Goal: Task Accomplishment & Management: Manage account settings

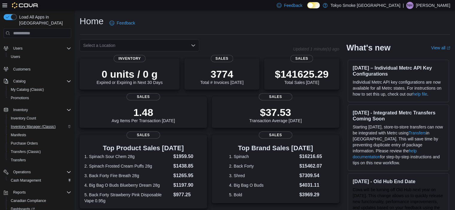
scroll to position [58, 0]
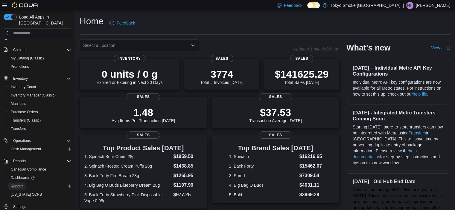
click at [18, 184] on span "Reports" at bounding box center [17, 186] width 13 height 5
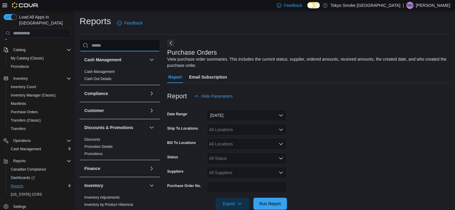
click at [115, 44] on input "search" at bounding box center [120, 45] width 80 height 12
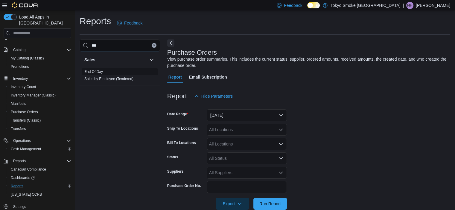
type input "***"
click at [92, 71] on link "End Of Day" at bounding box center [93, 72] width 19 height 4
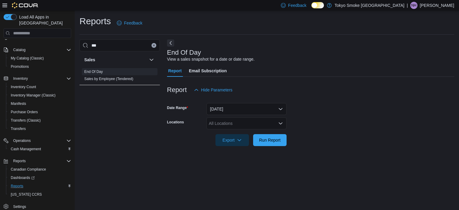
click at [152, 43] on button "Clear input" at bounding box center [154, 45] width 5 height 5
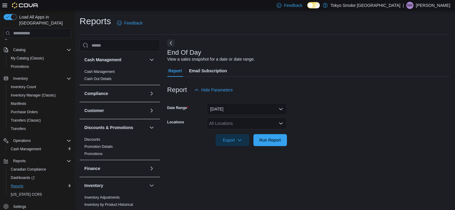
click at [223, 122] on div "All Locations" at bounding box center [247, 124] width 80 height 12
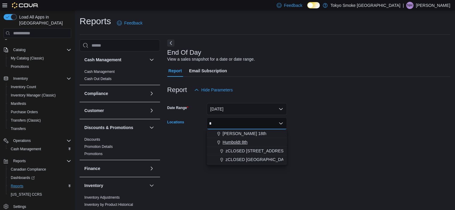
type input "*"
click at [230, 142] on span "Humboldt 8th" at bounding box center [235, 142] width 25 height 6
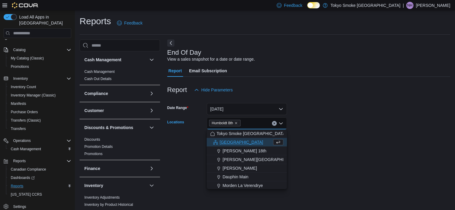
click at [337, 129] on form "Date Range Today Locations Humboldt 8th Combo box. Selected. Humboldt 8th. Pres…" at bounding box center [308, 121] width 283 height 50
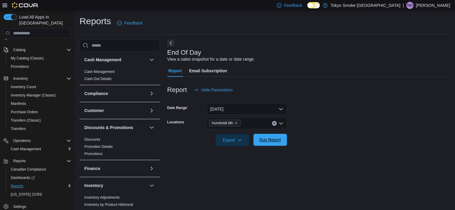
click at [260, 140] on span "Run Report" at bounding box center [270, 140] width 22 height 6
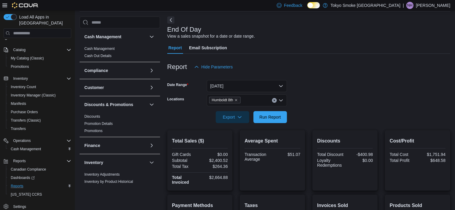
scroll to position [14, 0]
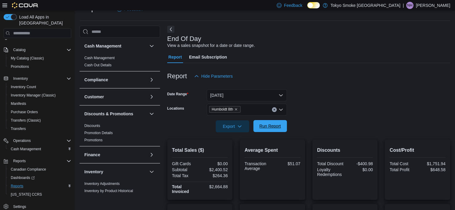
click at [270, 125] on span "Run Report" at bounding box center [270, 126] width 22 height 6
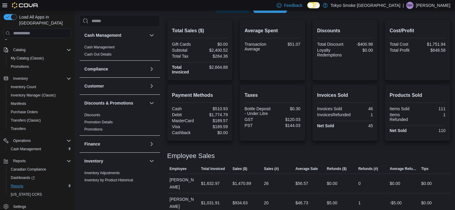
scroll to position [0, 0]
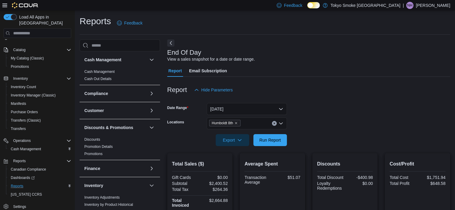
click at [313, 137] on form "Date Range Today Locations Humboldt 8th Export Run Report" at bounding box center [308, 121] width 283 height 50
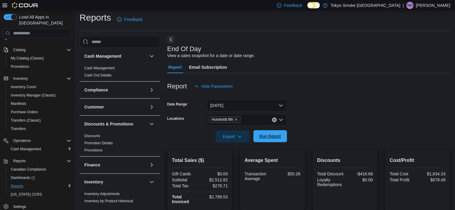
click at [276, 138] on span "Run Report" at bounding box center [270, 136] width 22 height 6
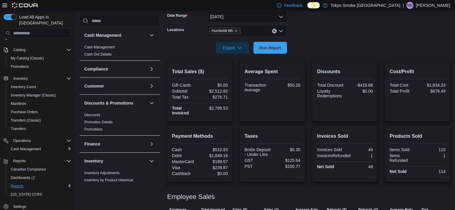
scroll to position [93, 0]
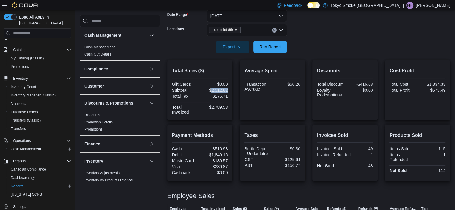
drag, startPoint x: 212, startPoint y: 89, endPoint x: 230, endPoint y: 91, distance: 17.7
click at [230, 91] on div "Total Sales ($) Gift Cards $0.00 Subtotal $2,512.82 Total Tax $276.71 Total Inv…" at bounding box center [200, 90] width 66 height 60
copy div "2,512.82"
drag, startPoint x: 213, startPoint y: 107, endPoint x: 230, endPoint y: 108, distance: 17.4
click at [230, 108] on div "Total Sales ($) Gift Cards $0.00 Subtotal $2,512.82 Total Tax $276.71 Total Inv…" at bounding box center [200, 90] width 66 height 60
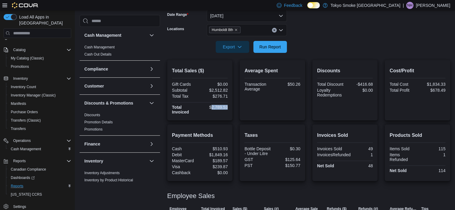
copy div "2,789.53"
click at [281, 42] on span "Run Report" at bounding box center [270, 47] width 26 height 12
drag, startPoint x: 216, startPoint y: 149, endPoint x: 235, endPoint y: 149, distance: 18.8
click at [235, 149] on div "Payment Methods Cash $510.93 Debit $1,849.16 MasterCard $189.57 Visa $239.87 Ca…" at bounding box center [308, 153] width 283 height 57
copy div "510.93"
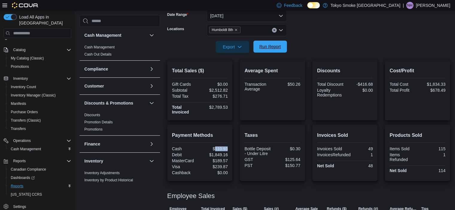
click at [266, 49] on span "Run Report" at bounding box center [270, 47] width 22 height 6
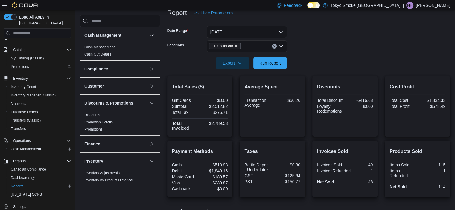
scroll to position [0, 0]
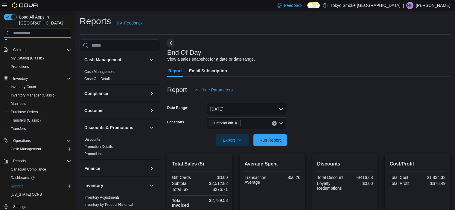
click at [33, 29] on input "search" at bounding box center [38, 33] width 68 height 10
type input "*"
click at [24, 147] on span "Cash Management" at bounding box center [26, 149] width 30 height 5
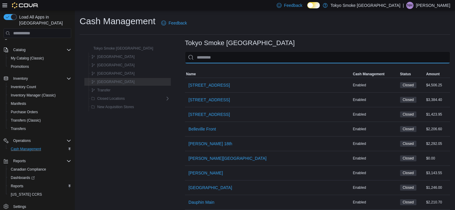
click at [210, 56] on input "This is a search bar. As you type, the results lower in the page will automatic…" at bounding box center [317, 57] width 265 height 12
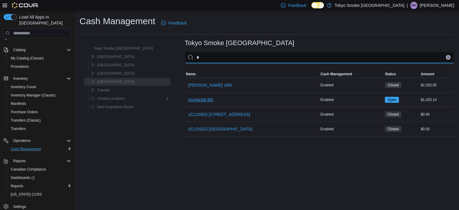
type input "*"
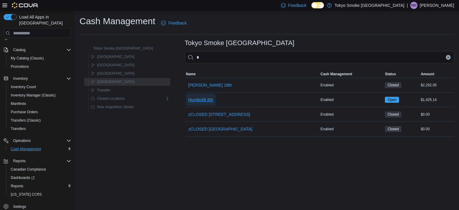
click at [188, 99] on span "Humboldt 8th" at bounding box center [200, 100] width 25 height 6
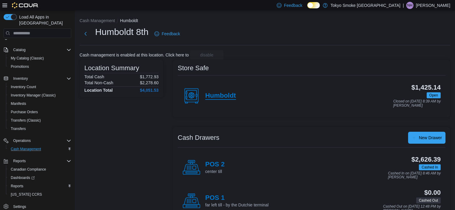
click at [224, 93] on h4 "Humboldt" at bounding box center [220, 96] width 31 height 8
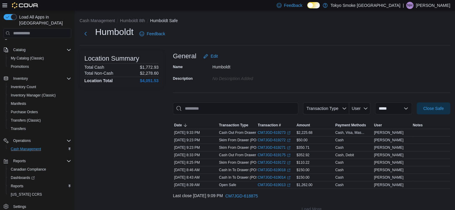
click at [243, 34] on div "Humboldt Feedback" at bounding box center [265, 34] width 371 height 16
click at [397, 111] on select "**********" at bounding box center [393, 109] width 37 height 12
select select "**********"
click at [375, 103] on select "**********" at bounding box center [393, 109] width 37 height 12
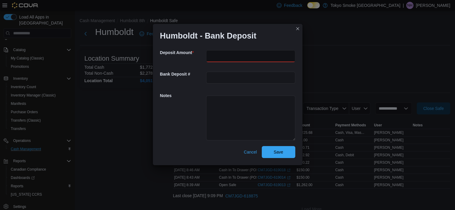
click at [214, 54] on input "number" at bounding box center [250, 56] width 89 height 12
type input "******"
click at [227, 89] on div "Notes" at bounding box center [227, 118] width 135 height 58
click at [274, 152] on span "Save" at bounding box center [279, 152] width 10 height 6
select select
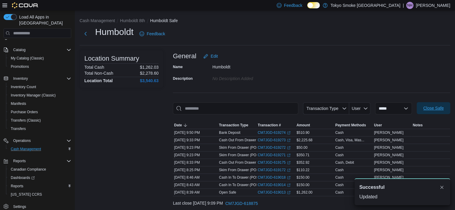
click at [436, 106] on span "Close Safe" at bounding box center [433, 108] width 20 height 6
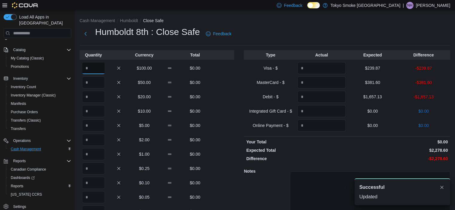
click at [97, 69] on input "Quantity" at bounding box center [93, 68] width 23 height 12
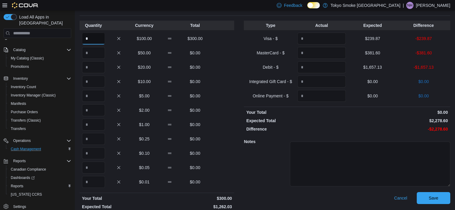
scroll to position [30, 0]
type input "*"
click at [92, 94] on input "Quantity" at bounding box center [93, 96] width 23 height 12
type input "**"
click at [91, 111] on input "Quantity" at bounding box center [93, 110] width 23 height 12
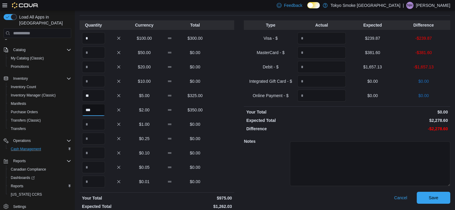
type input "***"
click at [91, 124] on input "Quantity" at bounding box center [93, 124] width 23 height 12
type input "***"
click at [95, 141] on input "Quantity" at bounding box center [93, 139] width 23 height 12
type input "***"
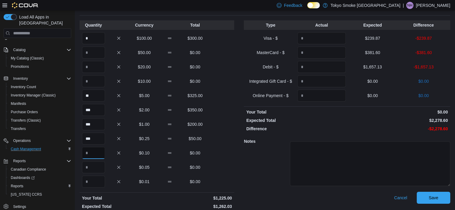
click at [92, 157] on input "Quantity" at bounding box center [93, 153] width 23 height 12
type input "***"
click at [95, 170] on input "Quantity" at bounding box center [93, 168] width 23 height 12
type input "***"
click at [239, 166] on div "Quantity Currency Total * $100.00 $300.00 $50.00 $0.00 $20.00 $0.00 $10.00 $0.0…" at bounding box center [265, 120] width 371 height 200
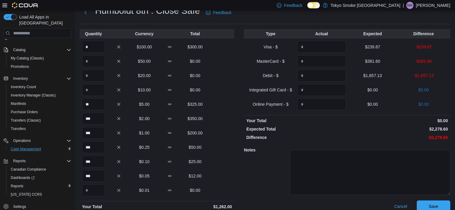
scroll to position [0, 0]
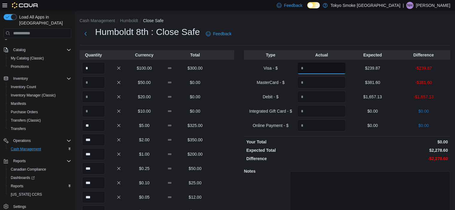
click at [329, 67] on input "Quantity" at bounding box center [321, 68] width 48 height 12
type input "******"
click at [326, 83] on input "Quantity" at bounding box center [321, 83] width 48 height 12
type input "*****"
click at [322, 98] on input "Quantity" at bounding box center [321, 97] width 48 height 12
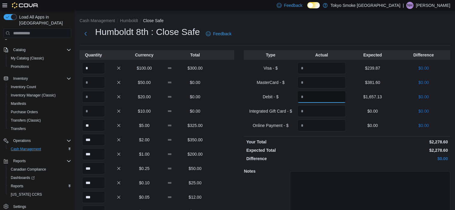
type input "*******"
click at [330, 149] on p "Expected Total" at bounding box center [296, 150] width 100 height 6
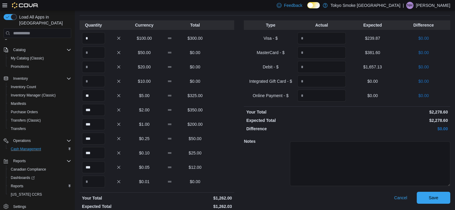
scroll to position [45, 0]
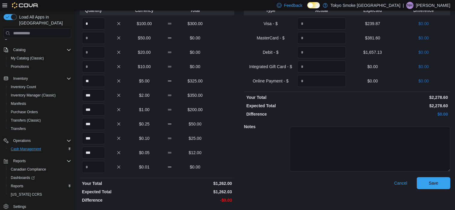
click at [279, 162] on div "Notes" at bounding box center [347, 149] width 206 height 58
click at [431, 183] on span "Save" at bounding box center [433, 183] width 26 height 12
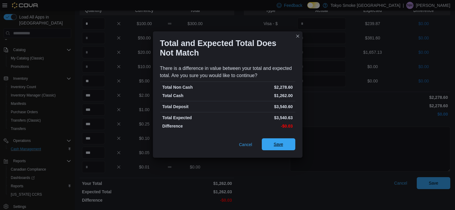
click at [279, 145] on span "Save" at bounding box center [279, 144] width 10 height 6
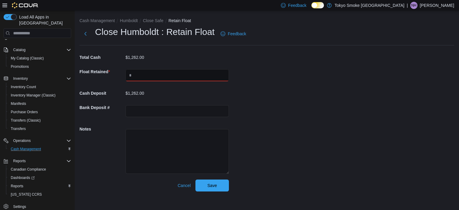
click at [165, 77] on input "text" at bounding box center [177, 75] width 103 height 12
type input "****"
click at [275, 113] on div "Cash Management Humboldt Close Safe Retain Float Close Humboldt : Retain Float …" at bounding box center [267, 103] width 385 height 186
click at [212, 185] on span "Save" at bounding box center [213, 185] width 10 height 6
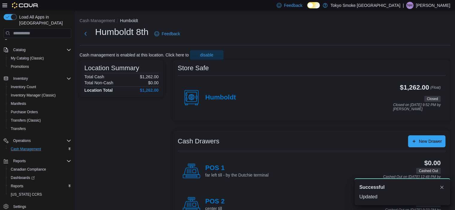
click at [427, 7] on p "[PERSON_NAME]" at bounding box center [433, 5] width 34 height 7
click at [412, 55] on span "Sign Out" at bounding box center [412, 57] width 16 height 6
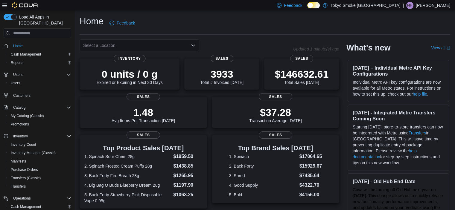
drag, startPoint x: 434, startPoint y: 5, endPoint x: 432, endPoint y: 8, distance: 3.7
click at [434, 4] on p "[PERSON_NAME]" at bounding box center [433, 5] width 34 height 7
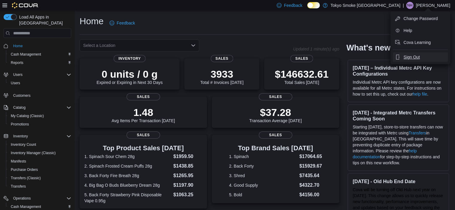
click at [407, 56] on span "Sign Out" at bounding box center [412, 57] width 16 height 6
